Goal: Information Seeking & Learning: Learn about a topic

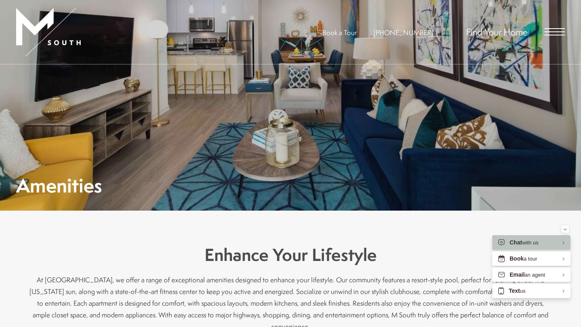
click at [563, 35] on span "Open Menu" at bounding box center [554, 35] width 20 height 1
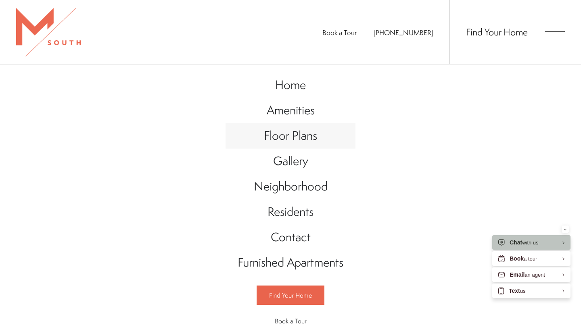
click at [289, 145] on link "Floor Plans" at bounding box center [290, 135] width 130 height 25
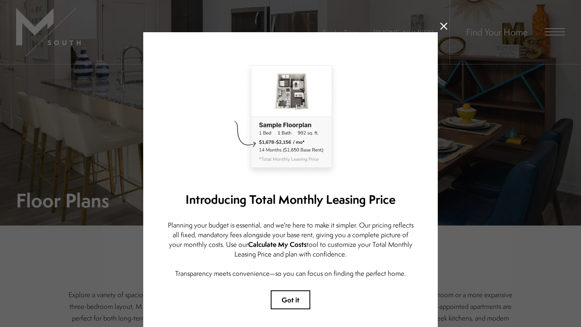
scroll to position [39, 0]
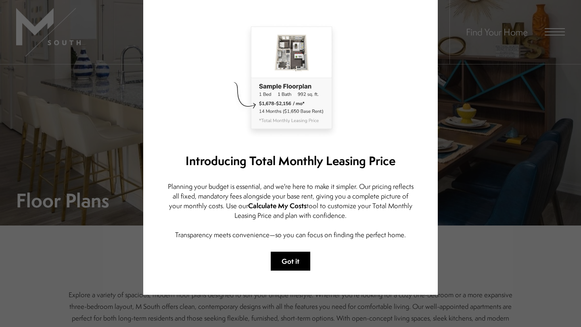
click at [288, 269] on button "Got it" at bounding box center [291, 261] width 40 height 19
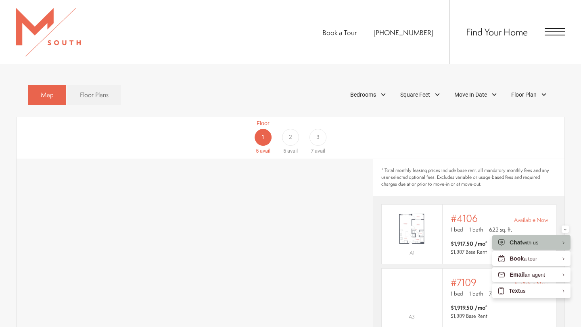
scroll to position [451, 0]
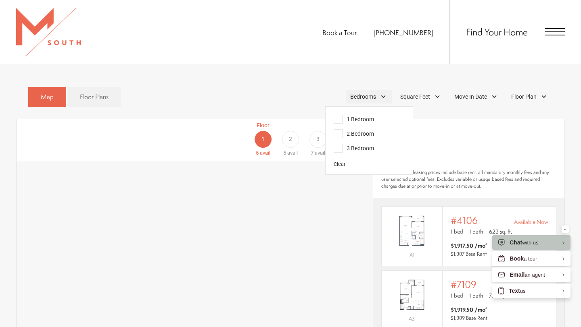
click at [381, 90] on div "Bedrooms" at bounding box center [369, 97] width 46 height 14
click at [357, 144] on span "3 Bedroom" at bounding box center [353, 148] width 40 height 9
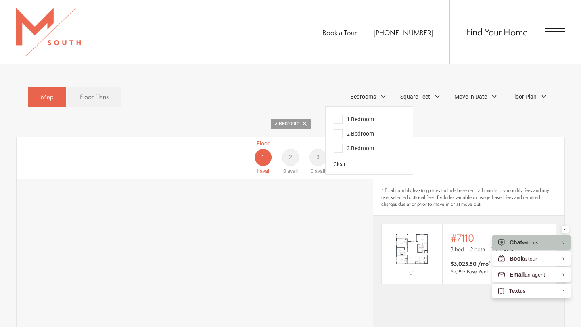
click at [431, 140] on div "Floor 1 1 avail Floor 2 0 avail Floor 3 0 avail" at bounding box center [523, 158] width 548 height 36
click at [566, 231] on div "Minimize" at bounding box center [564, 229] width 3 height 7
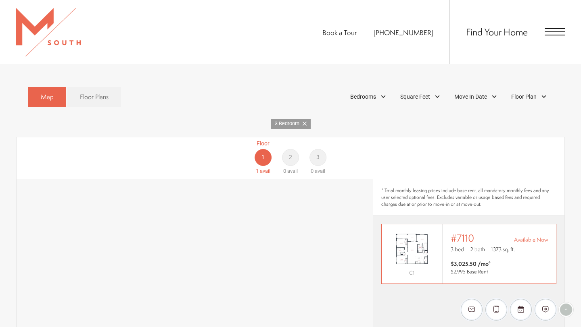
click at [432, 237] on img "View #7110" at bounding box center [411, 249] width 60 height 38
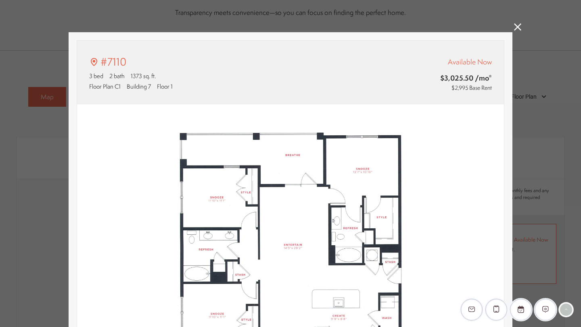
type input "**********"
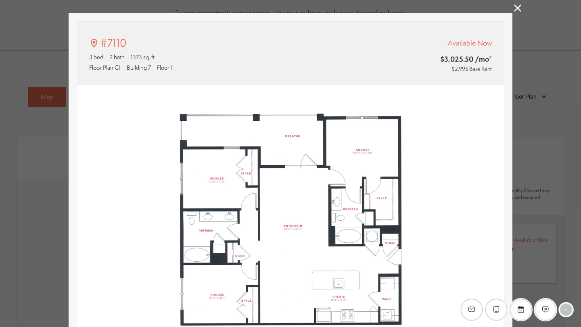
scroll to position [21, 0]
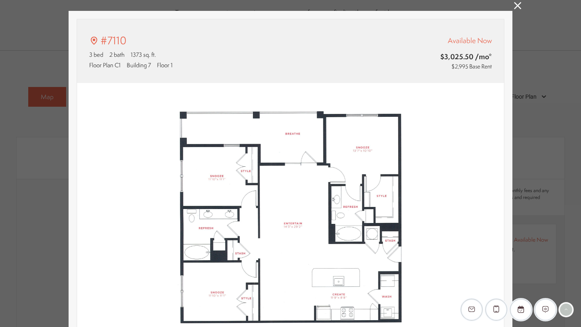
click at [517, 6] on icon at bounding box center [517, 5] width 7 height 7
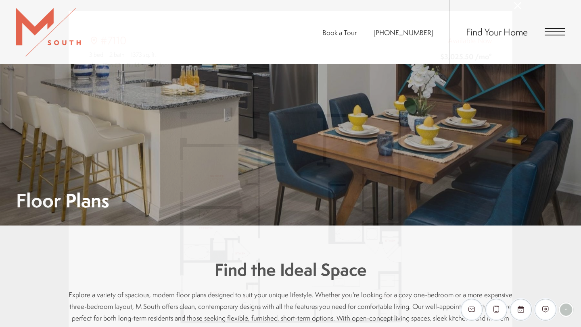
scroll to position [451, 0]
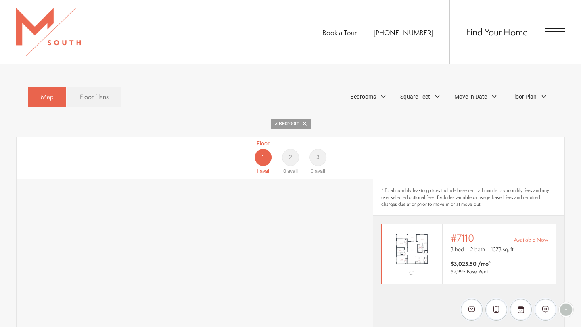
click at [418, 240] on img "View #7110" at bounding box center [411, 249] width 60 height 38
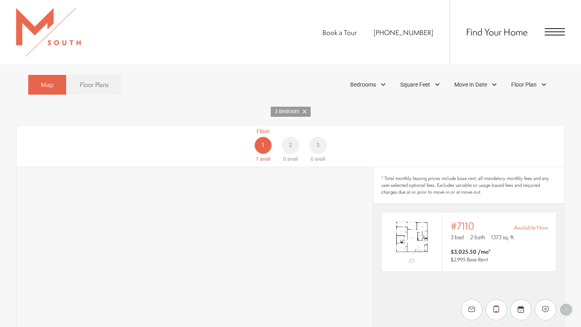
scroll to position [464, 0]
click at [437, 77] on div "Square Feet" at bounding box center [421, 84] width 50 height 14
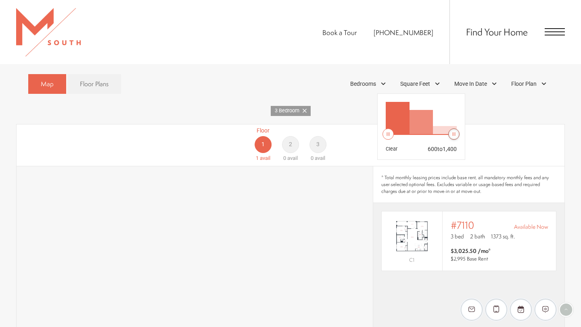
click at [456, 129] on div at bounding box center [453, 134] width 10 height 10
click at [479, 127] on div "Floor 1 1 avail Floor 2 0 avail Floor 3 0 avail" at bounding box center [523, 145] width 548 height 36
click at [415, 229] on img "View #7110" at bounding box center [411, 236] width 60 height 38
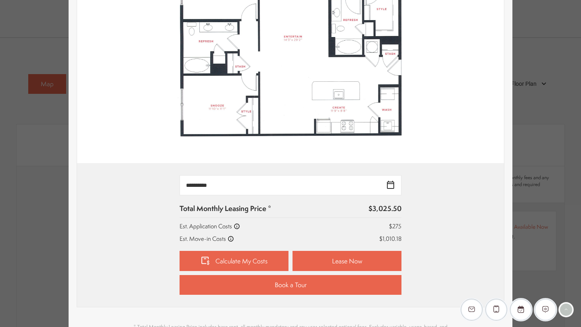
scroll to position [209, 0]
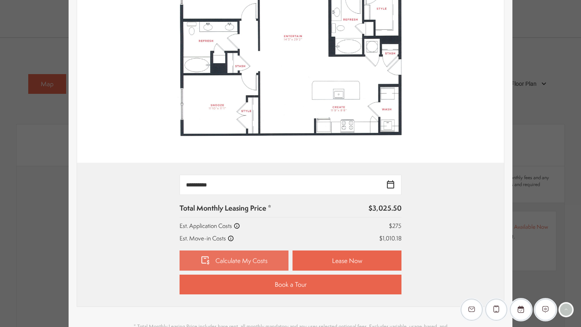
click at [264, 263] on link "Calculate My Costs" at bounding box center [233, 261] width 109 height 20
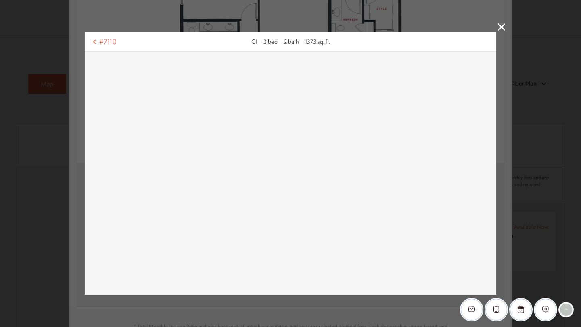
click at [503, 26] on icon at bounding box center [501, 26] width 7 height 7
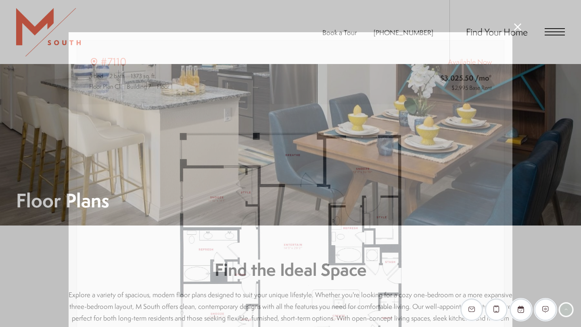
scroll to position [464, 0]
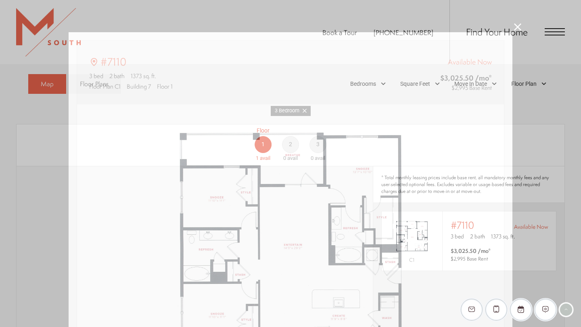
click at [513, 24] on div "#7110 3 bed 2 bath 1373 sq. ft. [STREET_ADDRESS] Available Now $3,025.50 /mo* $…" at bounding box center [290, 163] width 581 height 327
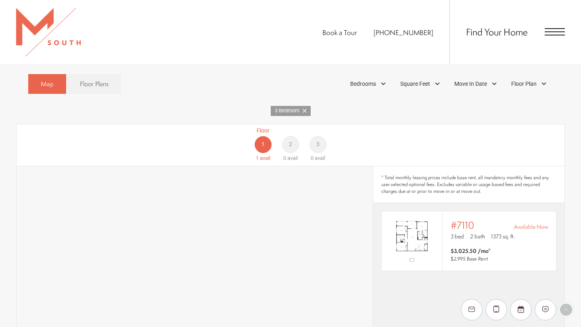
click at [548, 38] on div "Find Your Home" at bounding box center [506, 32] width 115 height 64
click at [549, 34] on span "Open Menu" at bounding box center [554, 31] width 20 height 7
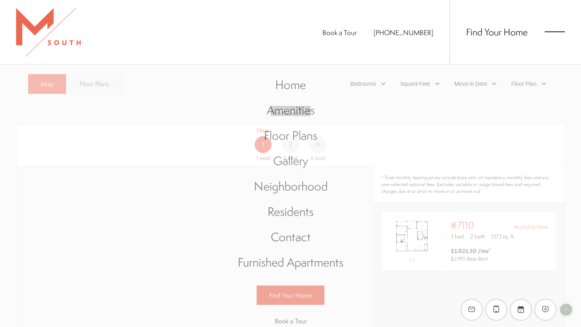
scroll to position [0, 0]
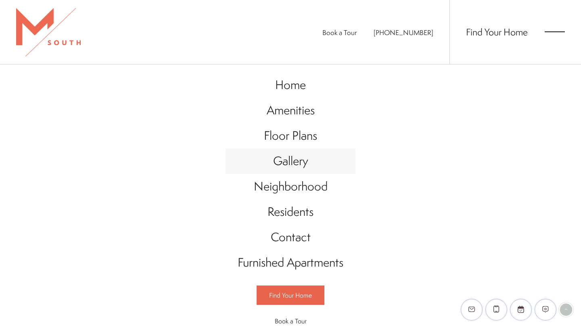
click at [296, 154] on link "Gallery" at bounding box center [290, 161] width 130 height 25
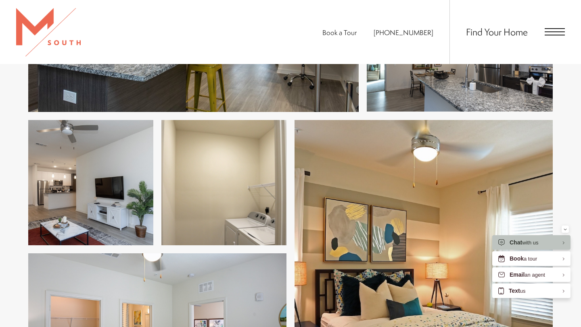
scroll to position [530, 0]
